Goal: Task Accomplishment & Management: Manage account settings

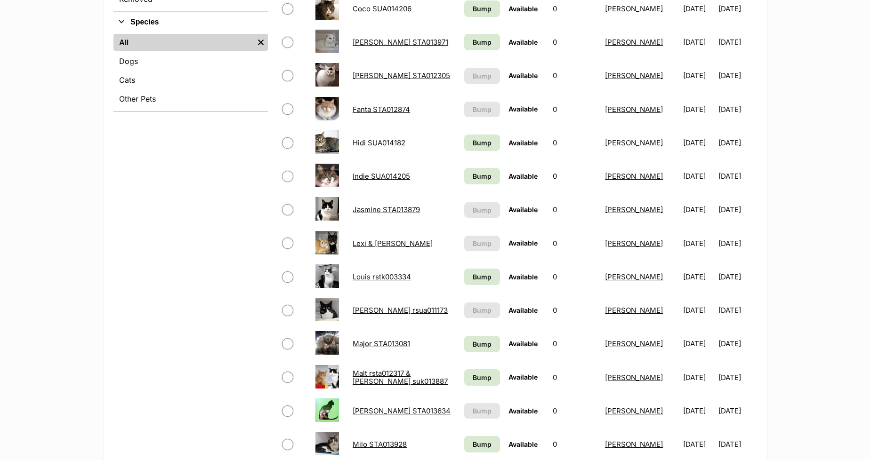
scroll to position [366, 0]
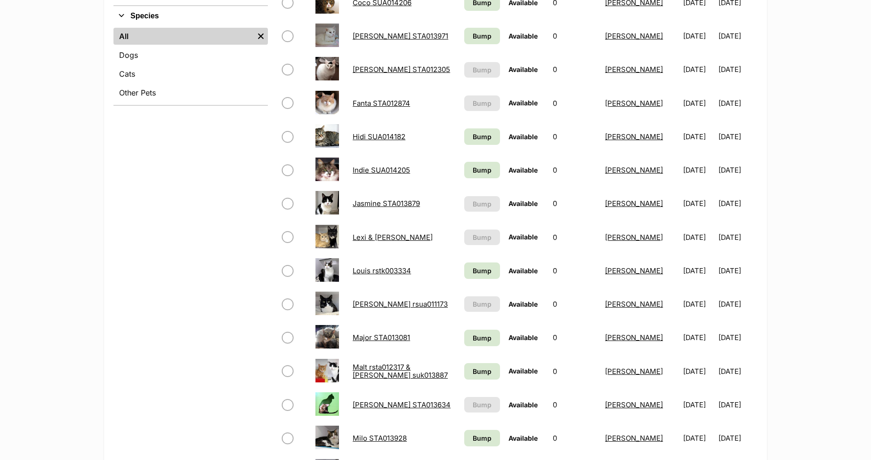
click at [287, 99] on input "checkbox" at bounding box center [287, 102] width 11 height 11
checkbox input "true"
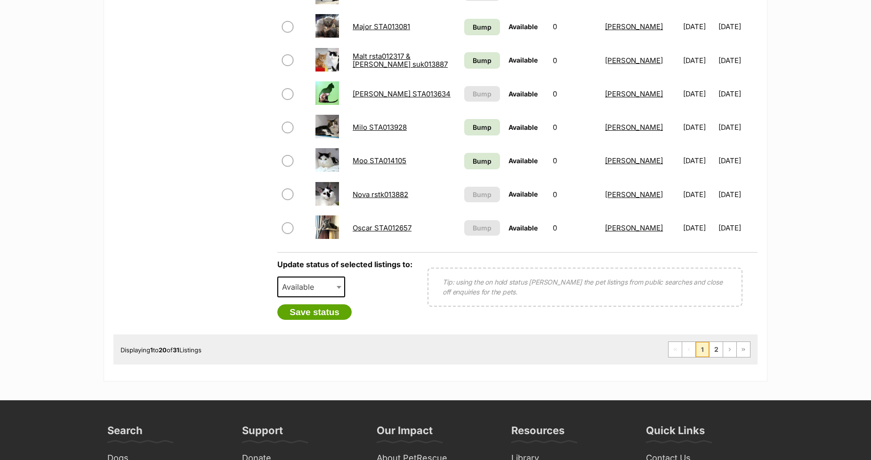
scroll to position [680, 0]
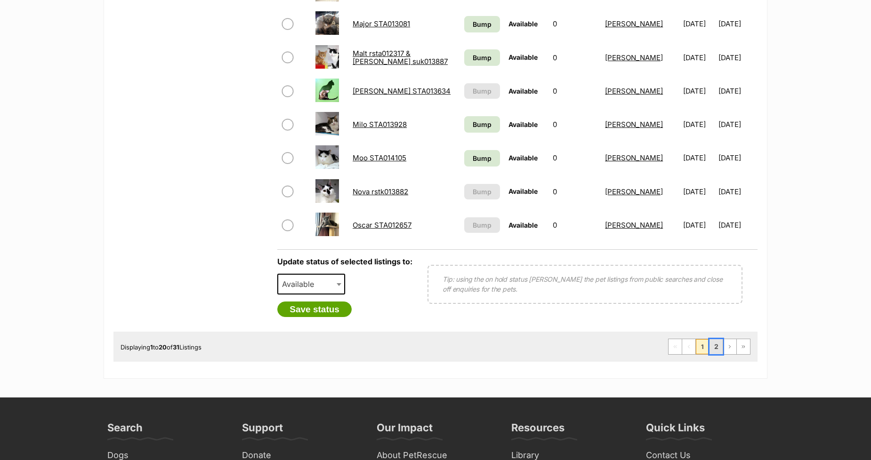
click at [714, 346] on link "2" at bounding box center [715, 346] width 13 height 15
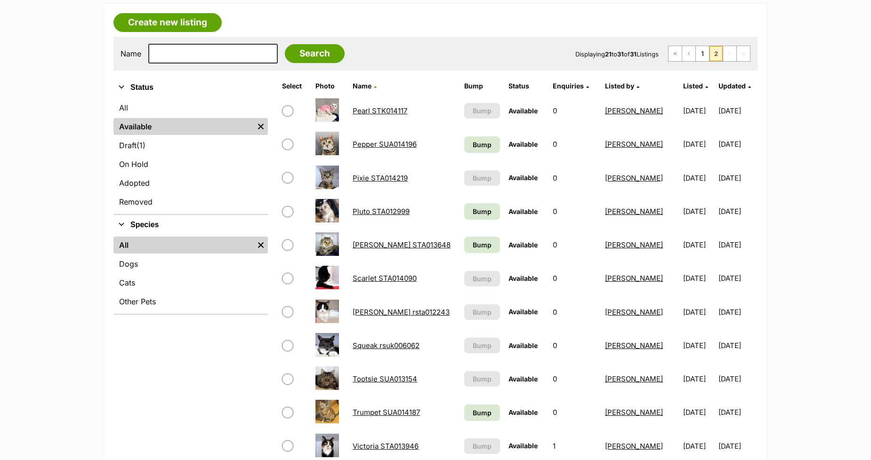
click at [289, 142] on input "checkbox" at bounding box center [287, 144] width 11 height 11
checkbox input "true"
click at [287, 176] on input "checkbox" at bounding box center [287, 177] width 11 height 11
checkbox input "true"
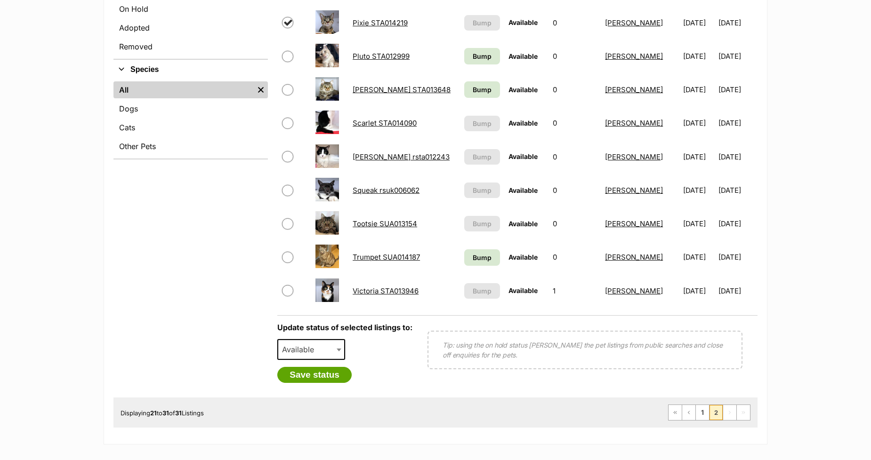
scroll to position [313, 0]
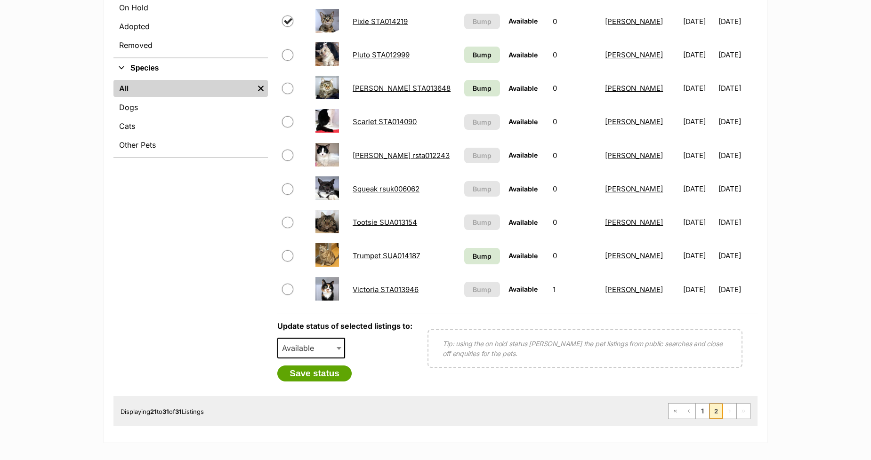
click at [287, 221] on input "checkbox" at bounding box center [287, 222] width 11 height 11
checkbox input "true"
click at [288, 253] on input "checkbox" at bounding box center [287, 255] width 11 height 11
checkbox input "true"
click at [299, 347] on span "Available" at bounding box center [300, 348] width 45 height 13
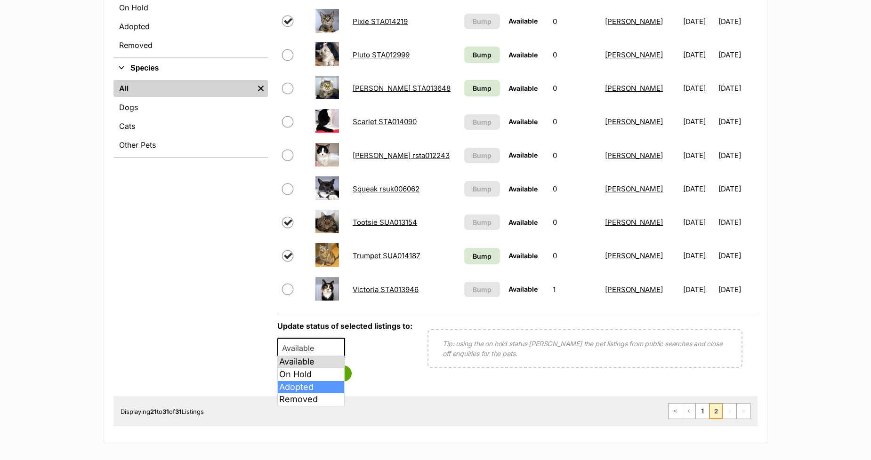
select select "rehomed"
click at [300, 370] on button "Save status" at bounding box center [314, 374] width 74 height 16
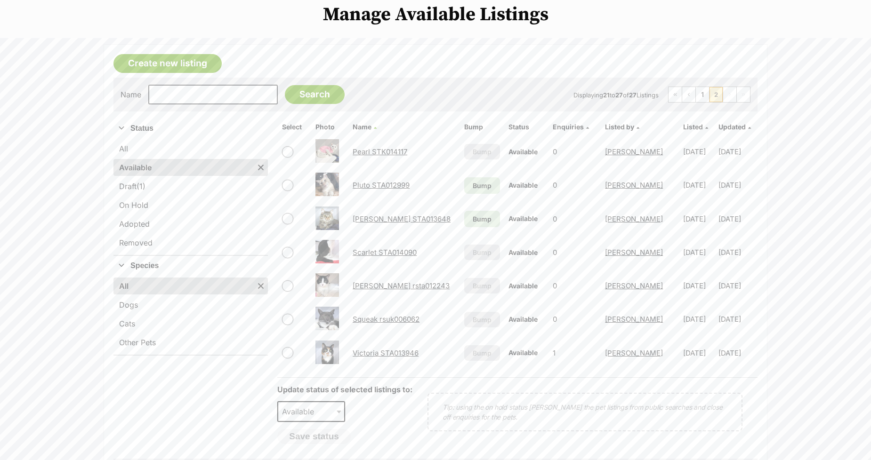
scroll to position [104, 0]
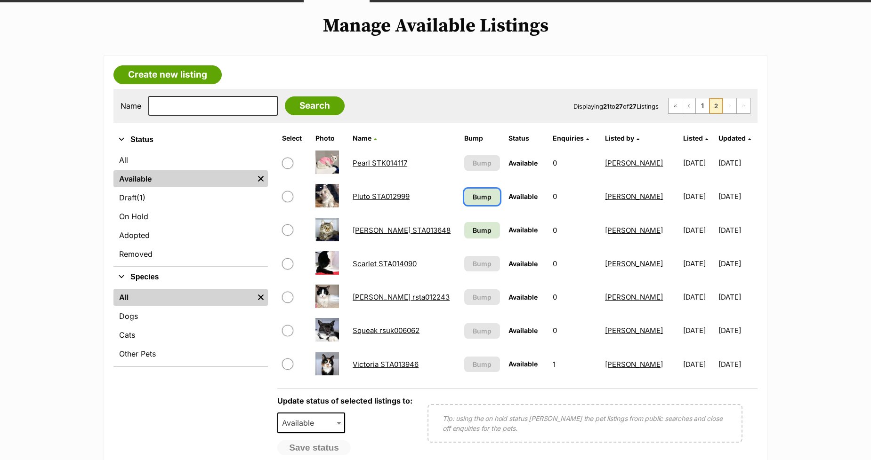
click at [473, 198] on span "Bump" at bounding box center [482, 197] width 19 height 10
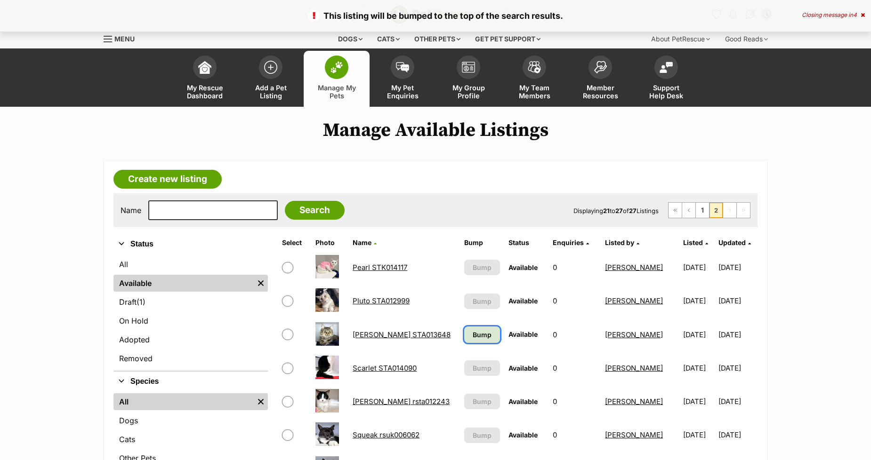
click at [473, 335] on span "Bump" at bounding box center [482, 335] width 19 height 10
click at [701, 210] on link "1" at bounding box center [702, 210] width 13 height 15
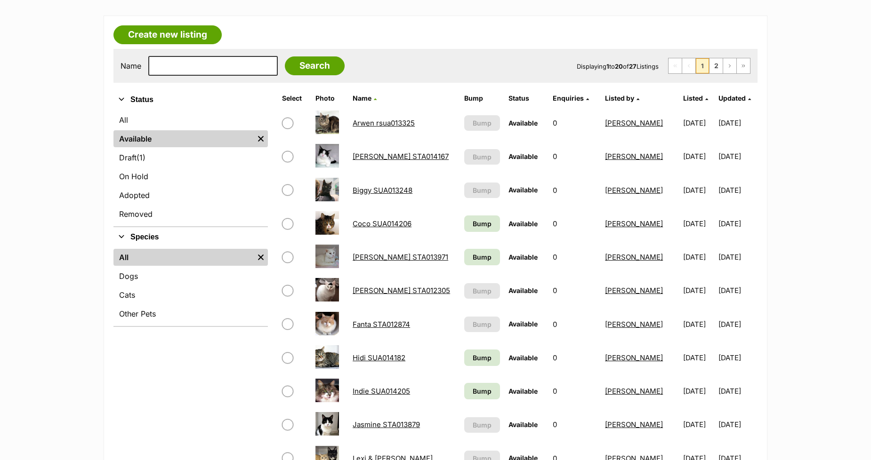
scroll to position [157, 0]
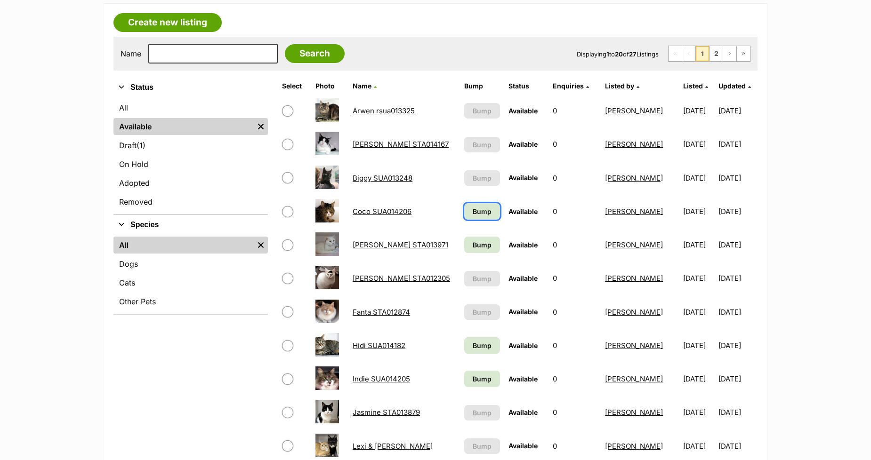
click at [481, 208] on span "Bump" at bounding box center [482, 212] width 19 height 10
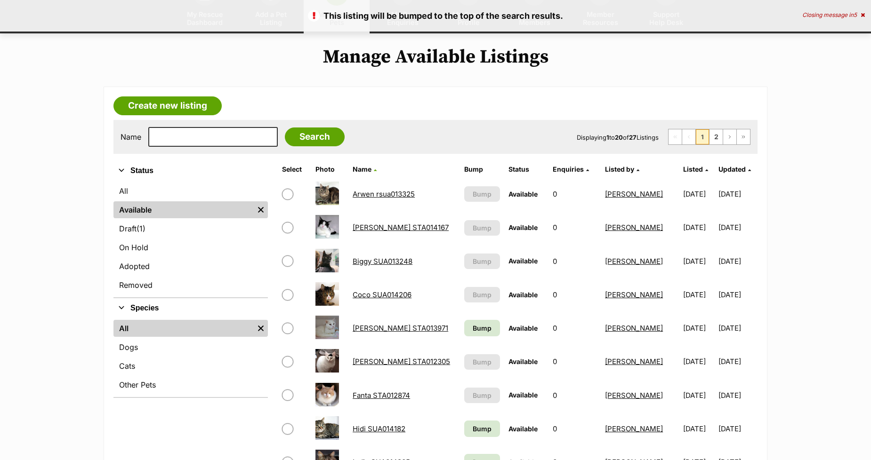
scroll to position [313, 0]
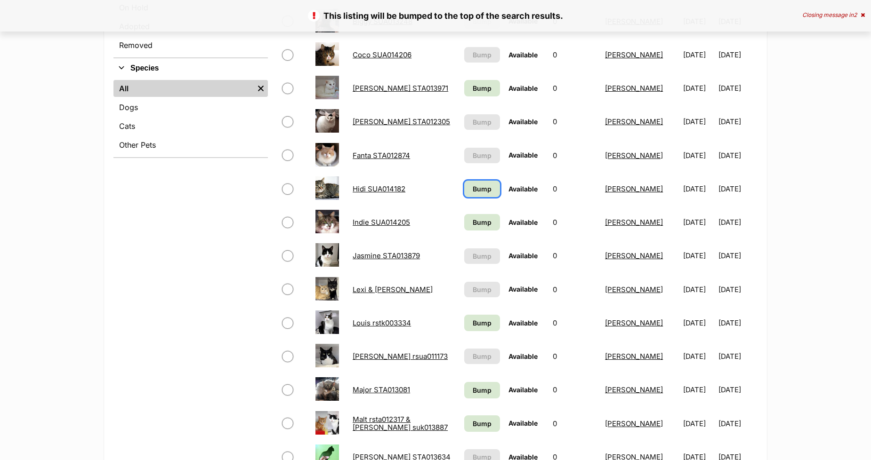
click at [478, 186] on span "Bump" at bounding box center [482, 189] width 19 height 10
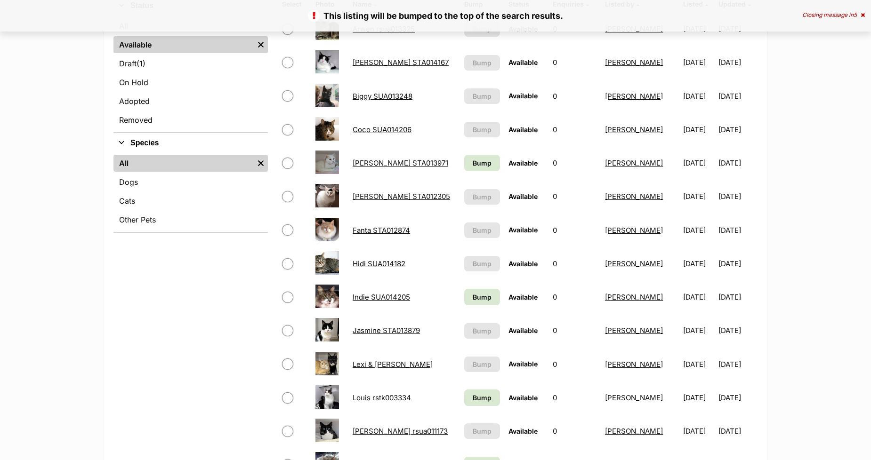
scroll to position [261, 0]
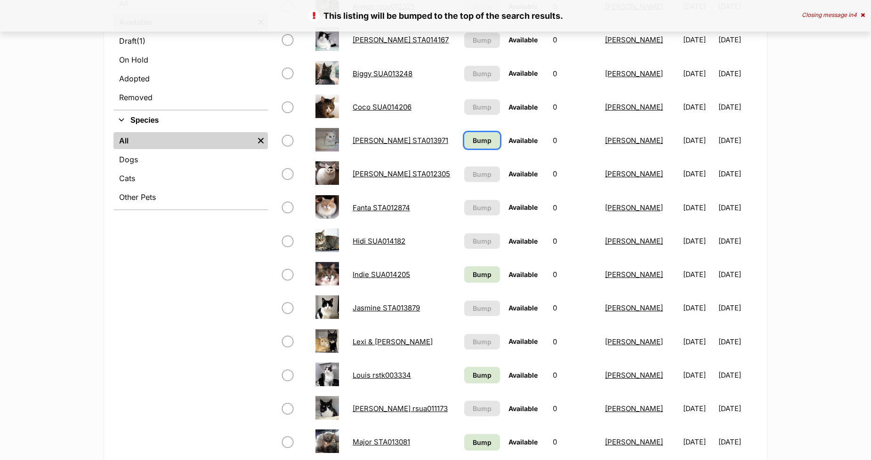
click at [473, 143] on span "Bump" at bounding box center [482, 141] width 19 height 10
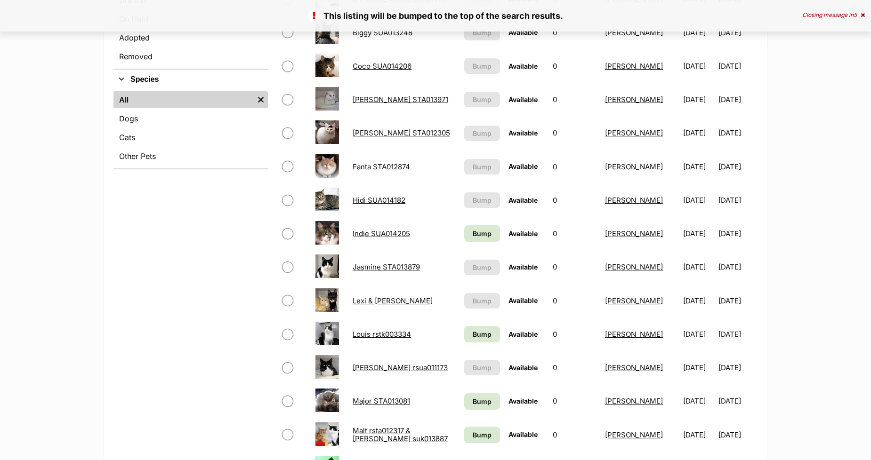
scroll to position [366, 0]
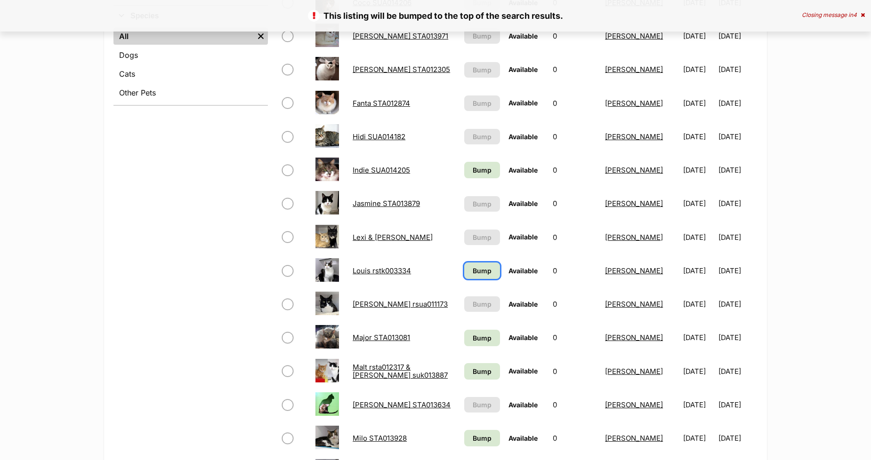
click at [473, 266] on span "Bump" at bounding box center [482, 271] width 19 height 10
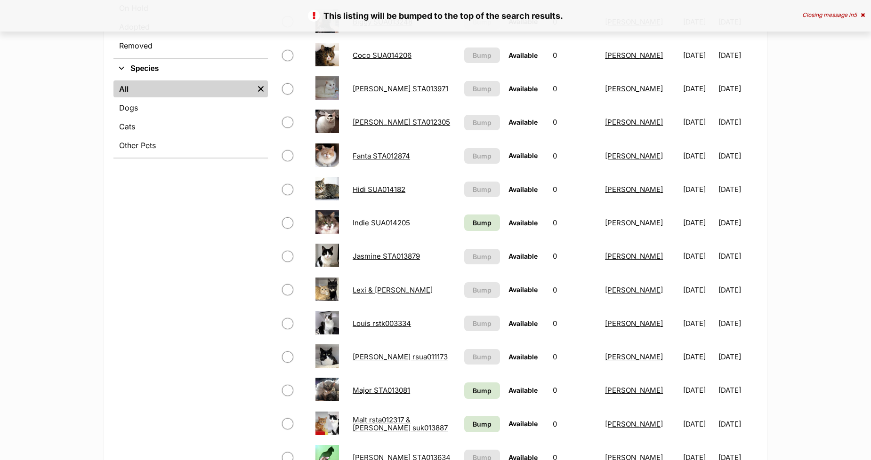
scroll to position [313, 0]
click at [476, 217] on span "Bump" at bounding box center [482, 222] width 19 height 10
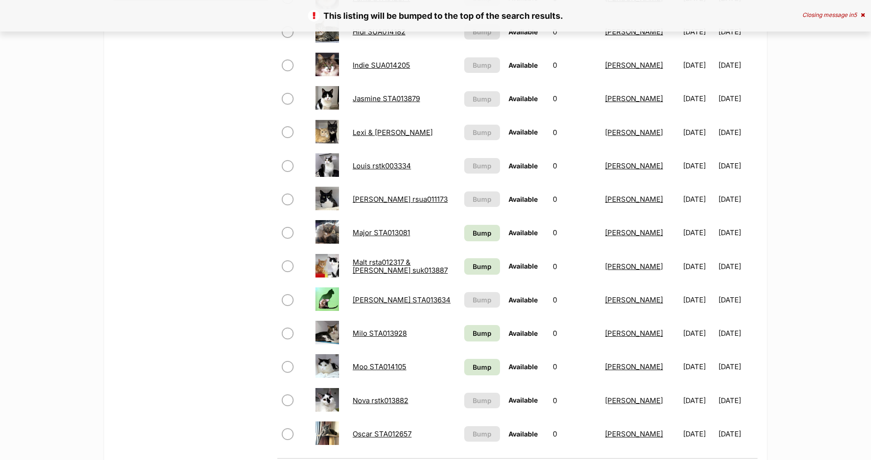
scroll to position [627, 0]
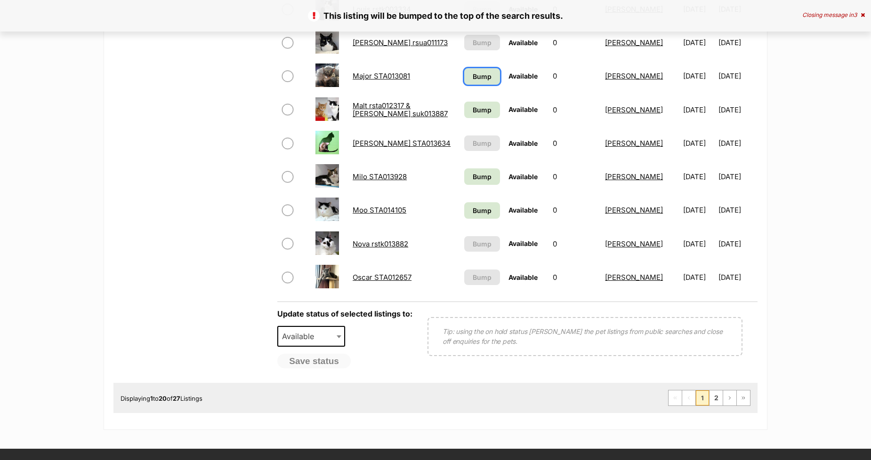
click at [476, 72] on span "Bump" at bounding box center [482, 77] width 19 height 10
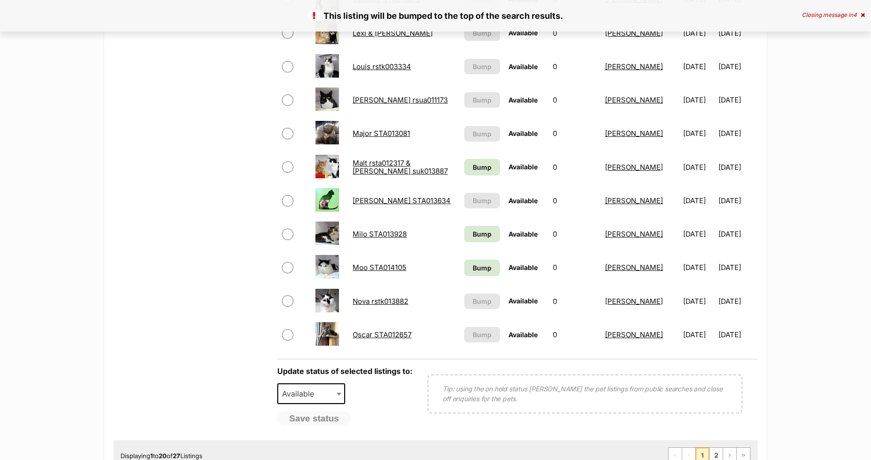
scroll to position [575, 0]
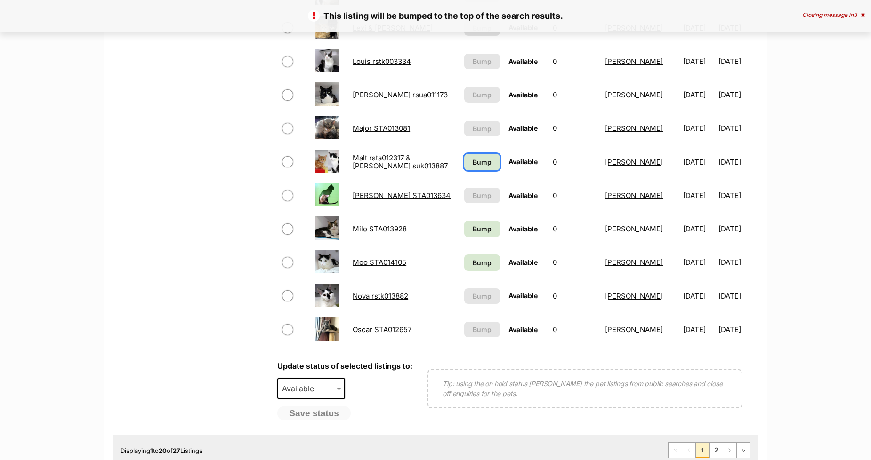
click at [476, 159] on span "Bump" at bounding box center [482, 162] width 19 height 10
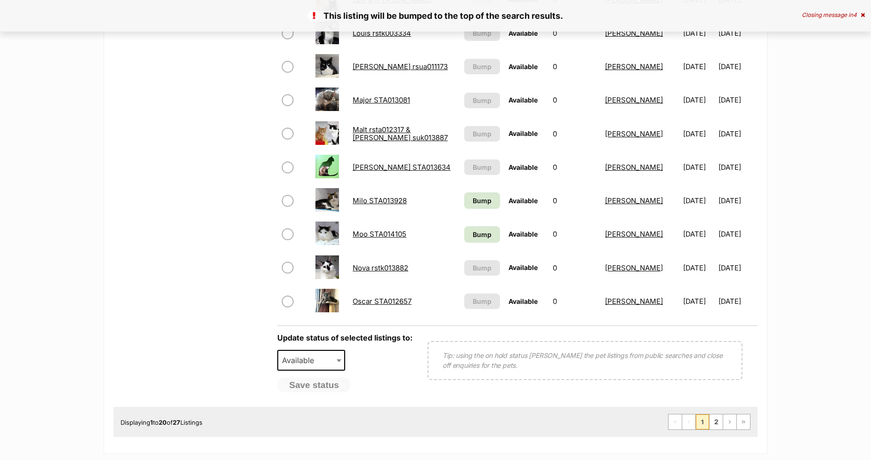
scroll to position [680, 0]
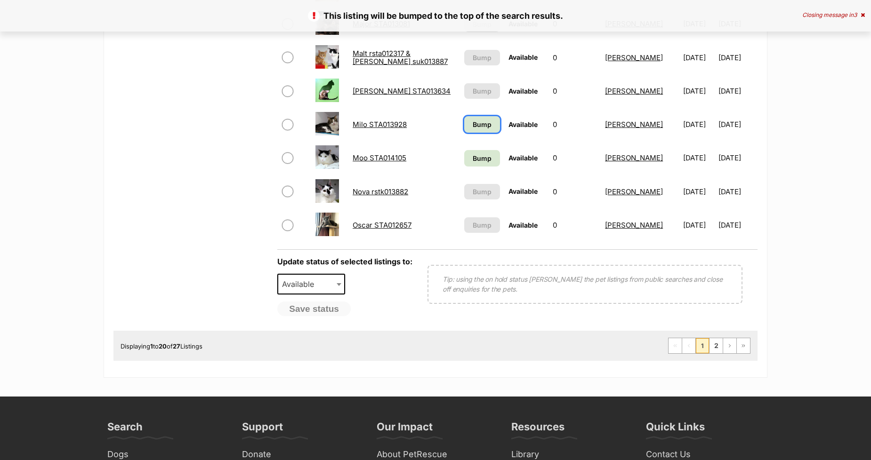
click at [473, 121] on span "Bump" at bounding box center [482, 125] width 19 height 10
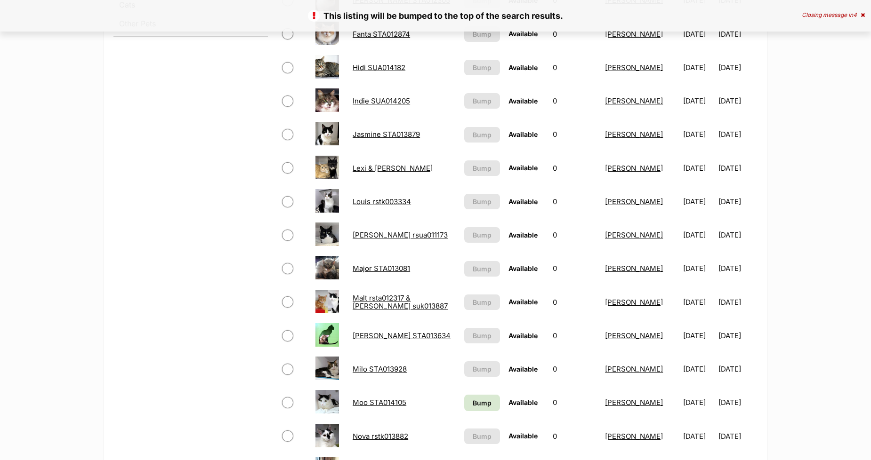
scroll to position [627, 0]
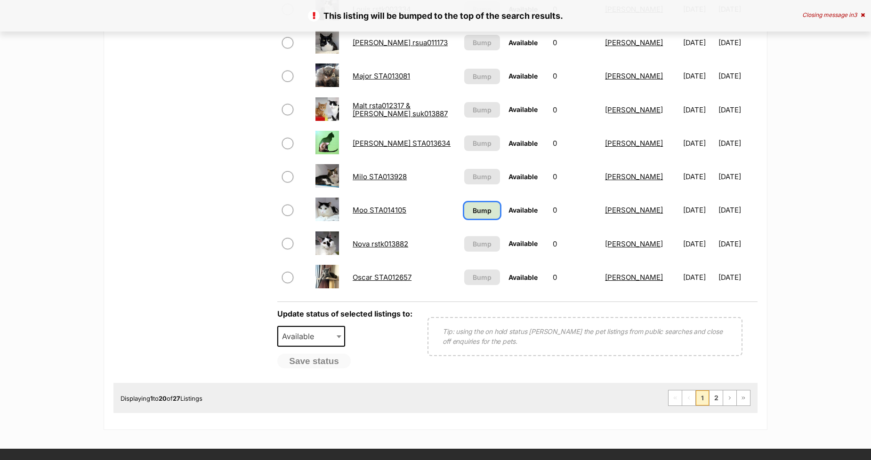
click at [464, 204] on link "Bump" at bounding box center [482, 210] width 36 height 16
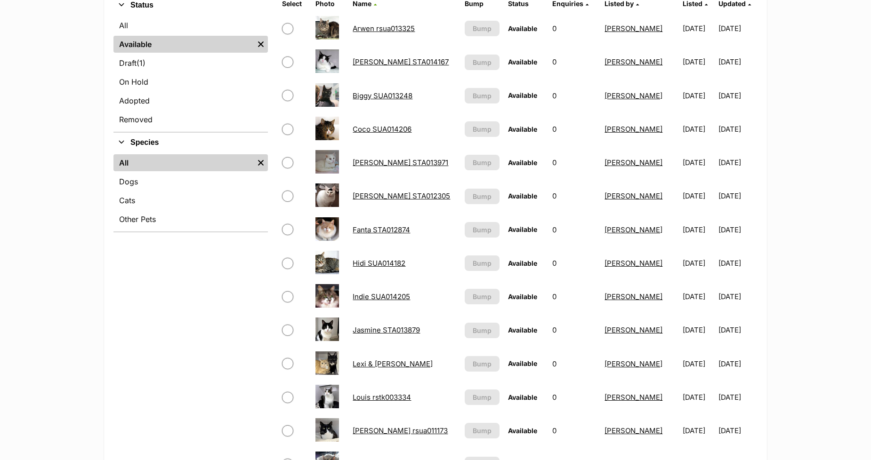
scroll to position [313, 0]
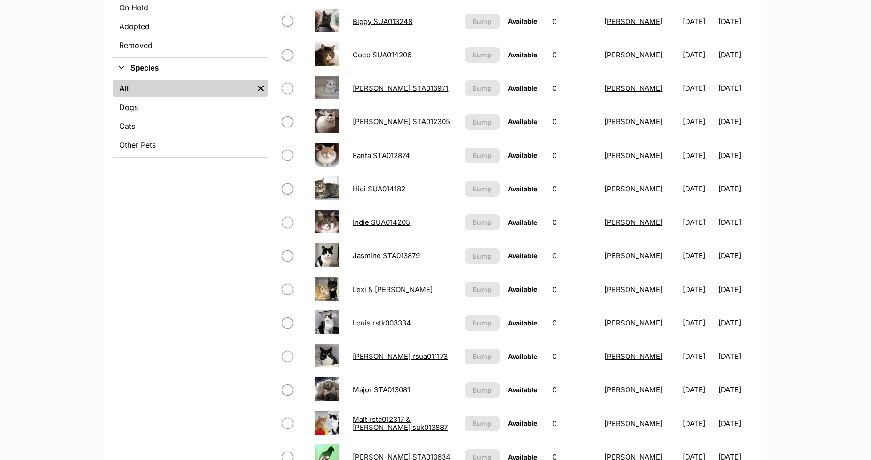
click at [287, 152] on input "checkbox" at bounding box center [287, 155] width 11 height 11
checkbox input "true"
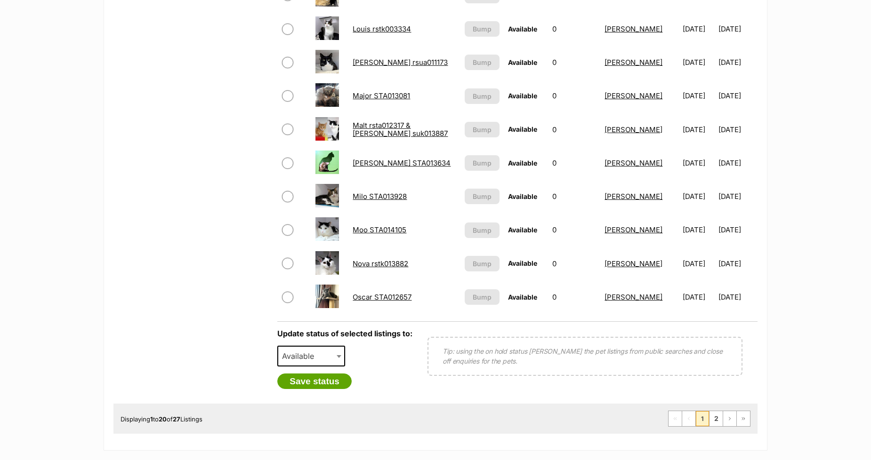
scroll to position [627, 0]
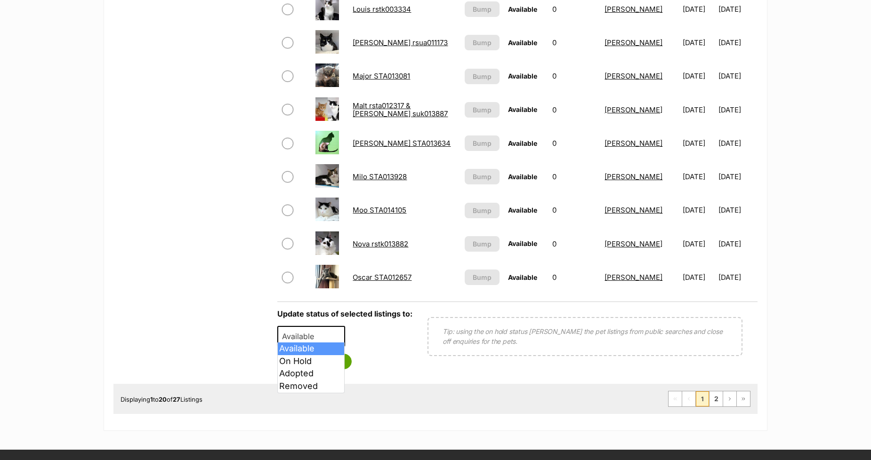
click at [294, 330] on span "Available" at bounding box center [300, 336] width 45 height 13
select select "rehomed"
click at [317, 357] on button "Save status" at bounding box center [314, 362] width 74 height 16
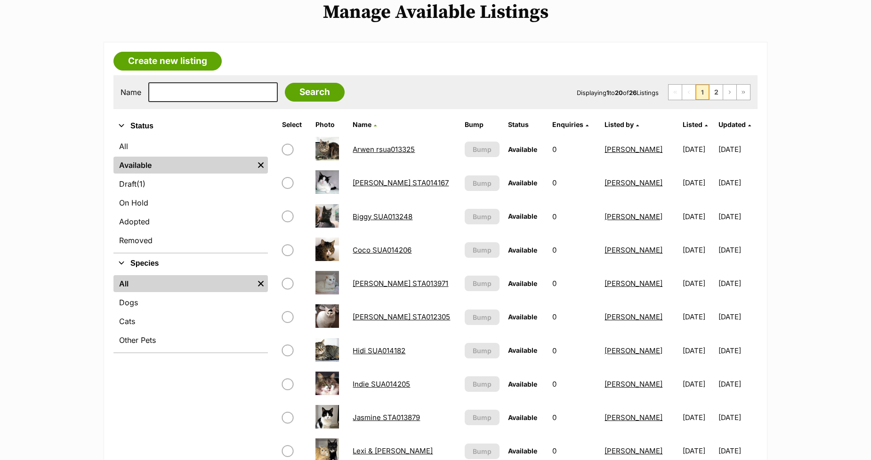
scroll to position [0, 0]
